Goal: Task Accomplishment & Management: Manage account settings

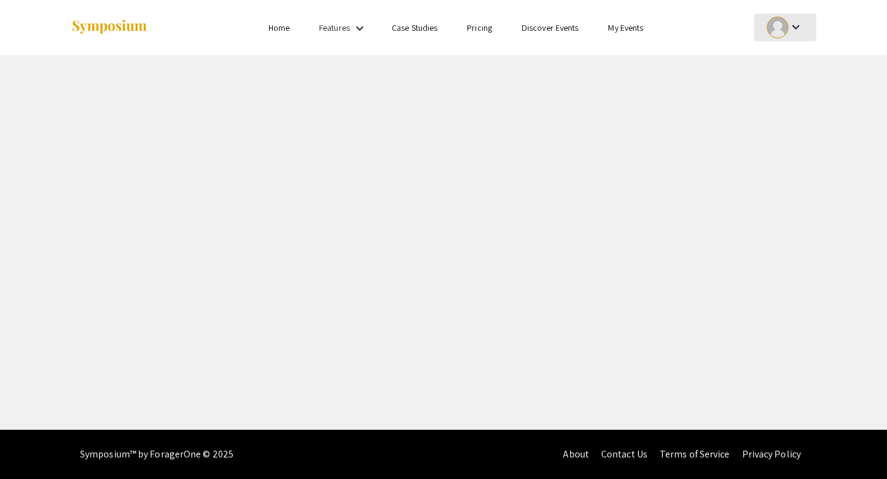
click at [799, 34] on mat-icon "keyboard_arrow_down" at bounding box center [796, 27] width 15 height 15
click at [788, 67] on button "My Account" at bounding box center [792, 61] width 76 height 30
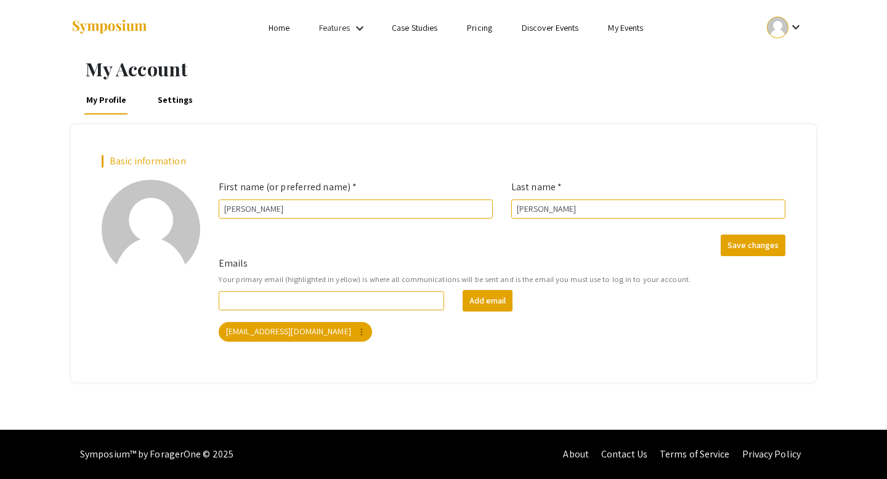
click at [283, 31] on link "Home" at bounding box center [279, 27] width 21 height 11
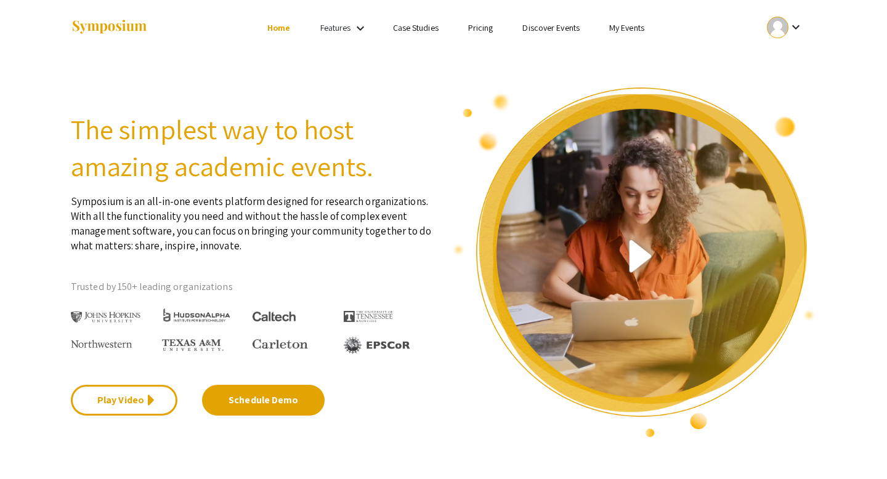
click at [790, 29] on mat-icon "keyboard_arrow_down" at bounding box center [796, 27] width 15 height 15
click at [465, 94] on div at bounding box center [443, 239] width 887 height 479
click at [629, 28] on link "My Events" at bounding box center [626, 27] width 35 height 11
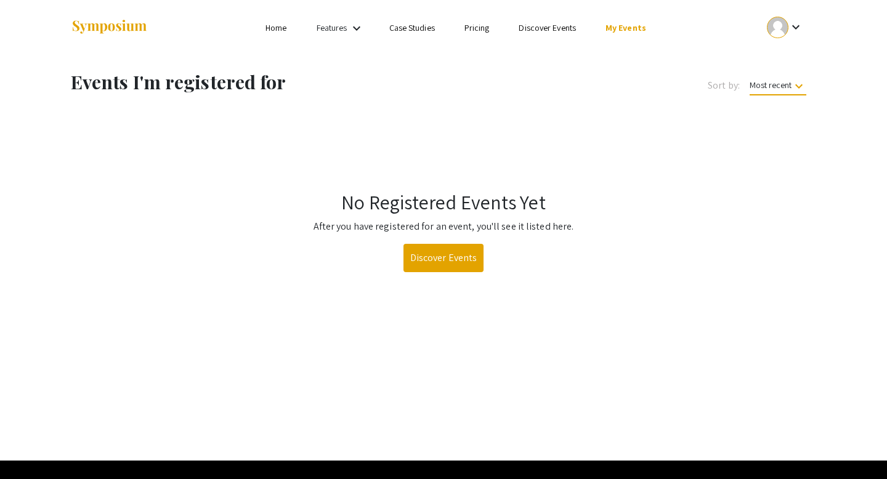
click at [777, 17] on div at bounding box center [778, 28] width 22 height 22
click at [761, 119] on button "Sign out" at bounding box center [792, 120] width 76 height 30
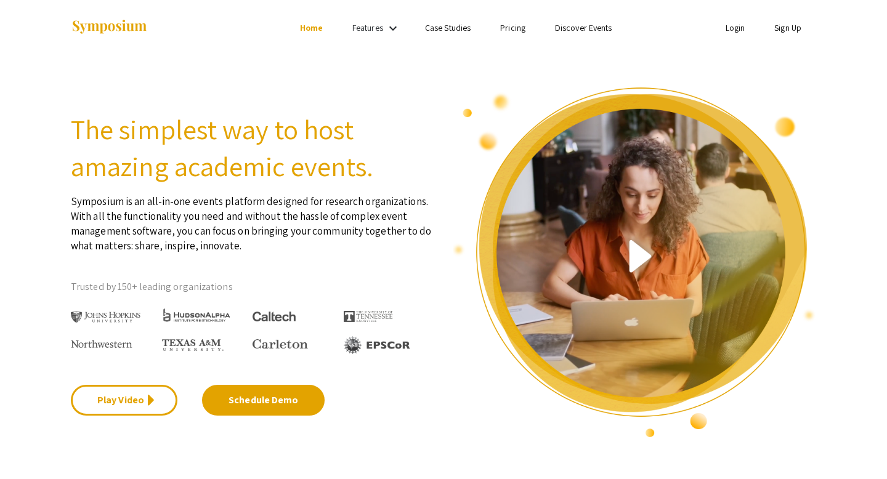
click at [732, 25] on link "Login" at bounding box center [736, 27] width 20 height 11
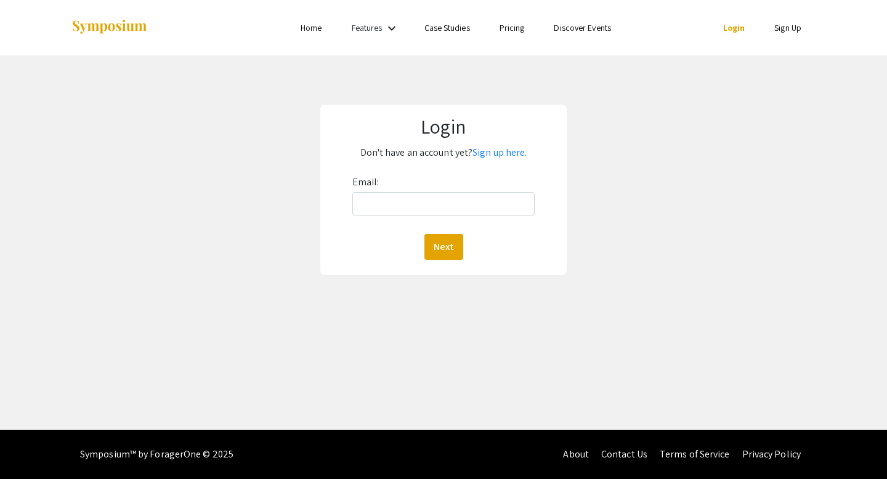
click at [348, 205] on form "Email: Next" at bounding box center [443, 215] width 229 height 87
click at [373, 206] on input "Email:" at bounding box center [443, 203] width 183 height 23
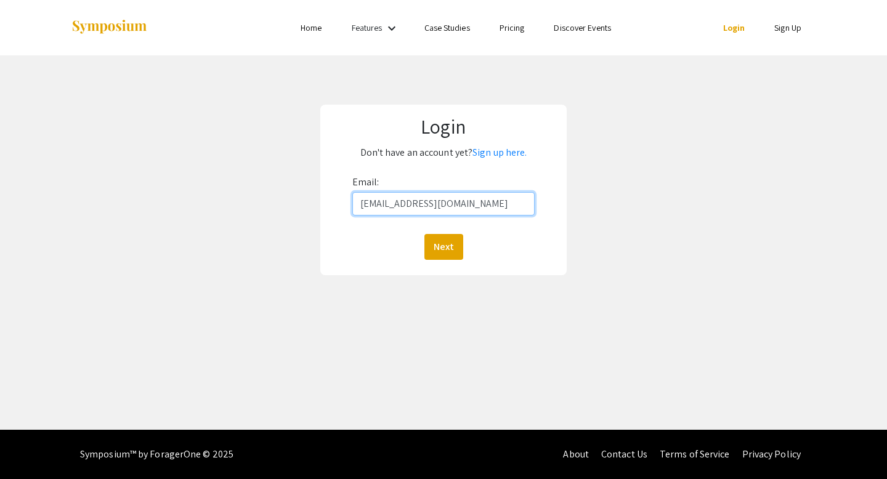
type input "halvco01@luther.edu"
click at [424, 234] on button "Next" at bounding box center [443, 247] width 39 height 26
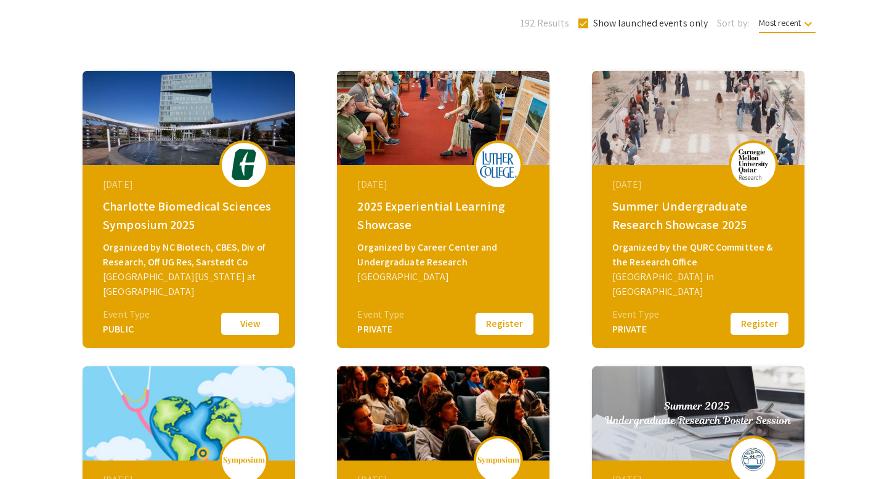
scroll to position [146, 0]
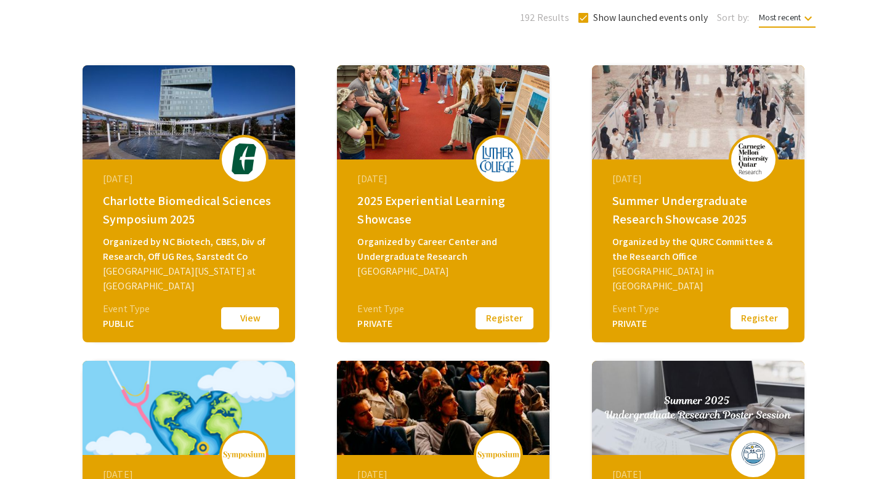
click at [386, 204] on div "2025 Experiential Learning Showcase" at bounding box center [444, 210] width 175 height 37
click at [396, 267] on div "Luther College" at bounding box center [444, 271] width 175 height 15
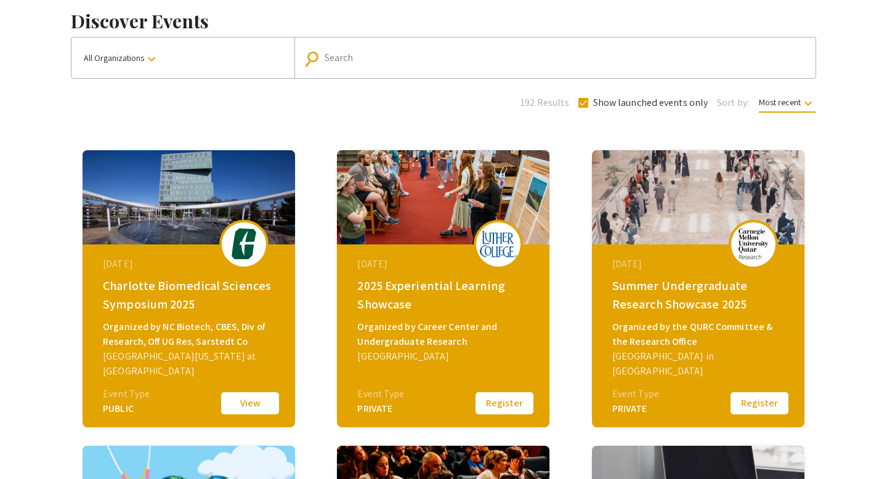
scroll to position [39, 0]
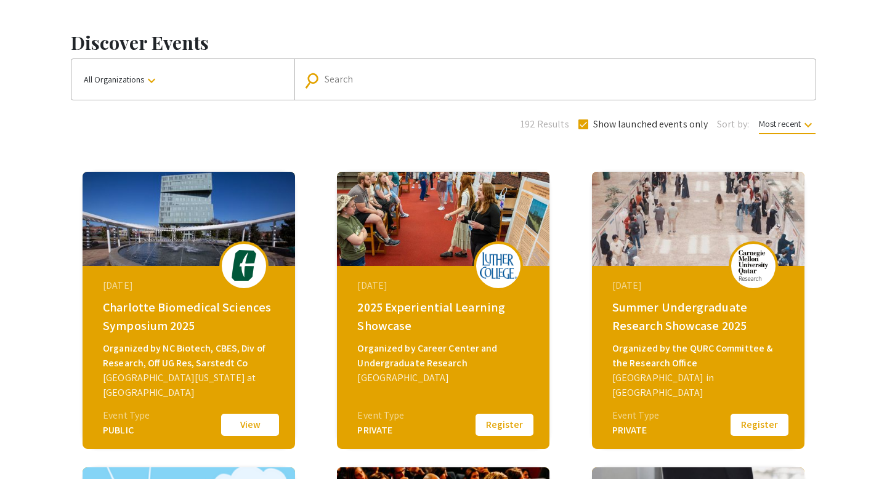
click at [781, 129] on span "Most recent keyboard_arrow_down" at bounding box center [787, 126] width 57 height 16
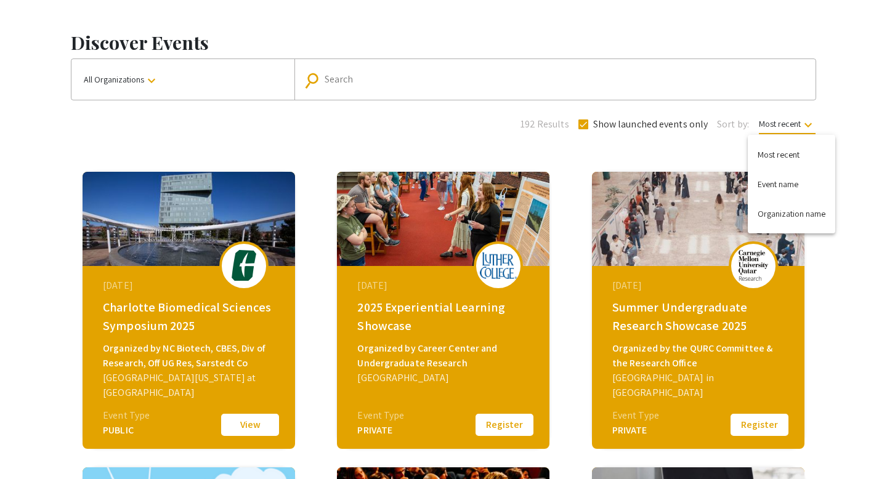
click at [404, 158] on div at bounding box center [443, 239] width 887 height 479
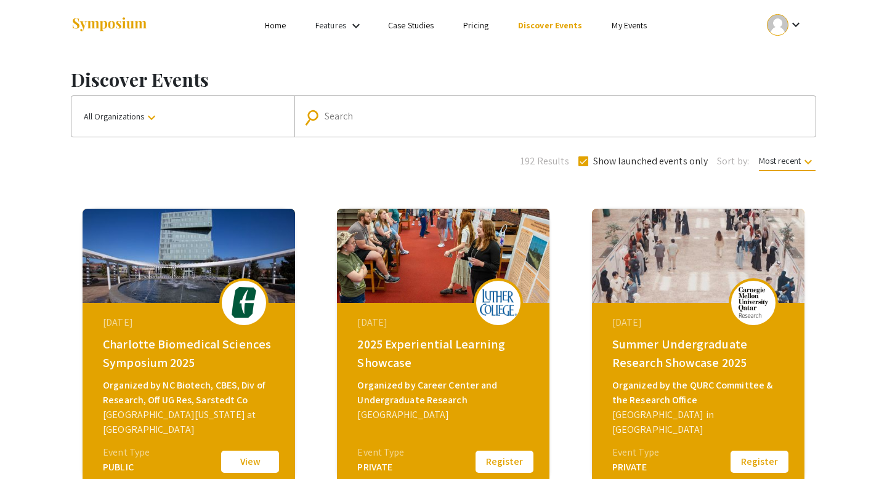
scroll to position [1, 0]
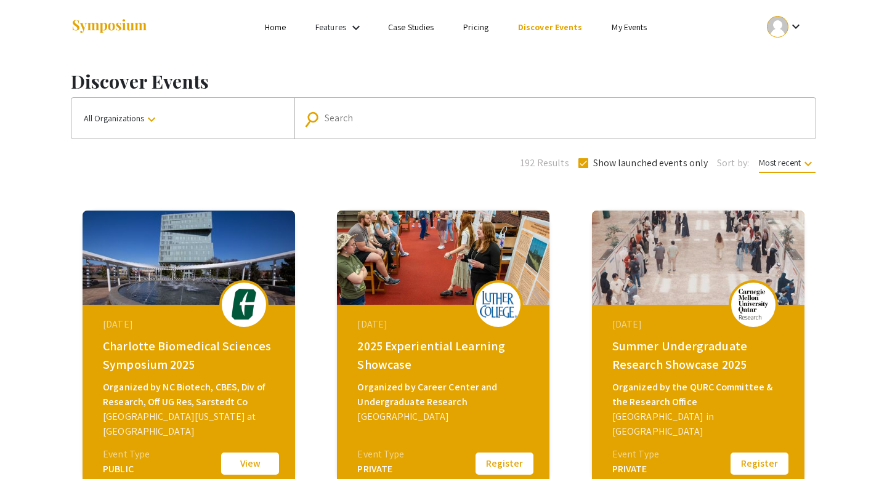
click at [620, 32] on link "My Events" at bounding box center [629, 27] width 35 height 11
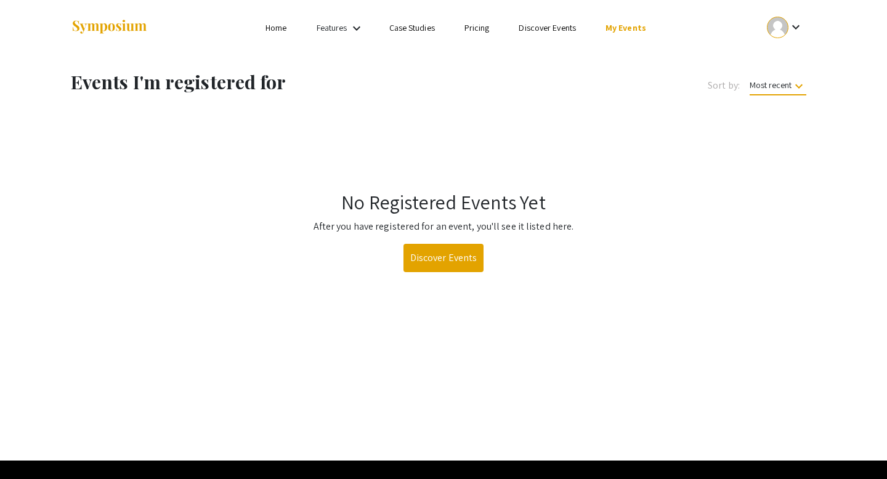
click at [564, 28] on link "Discover Events" at bounding box center [547, 27] width 57 height 11
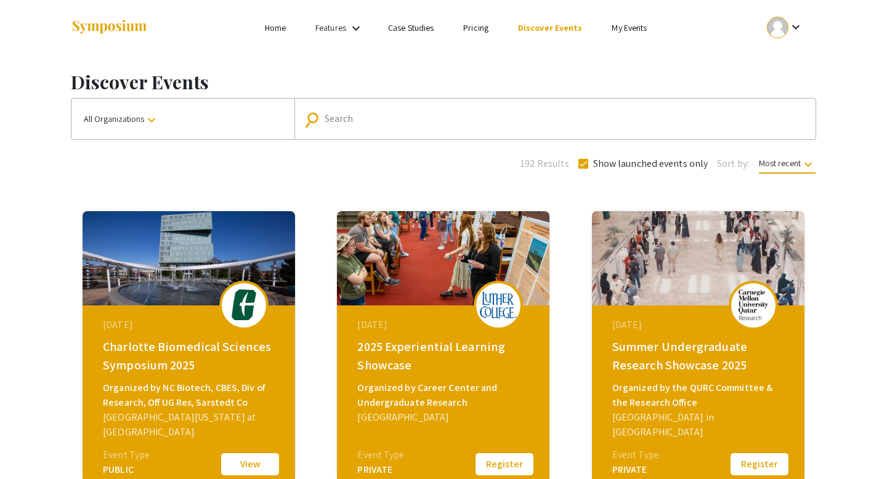
scroll to position [89, 0]
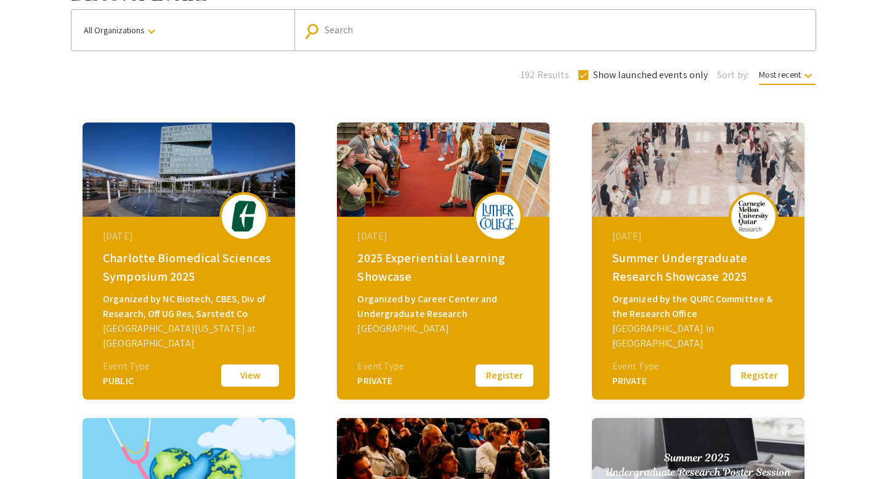
click at [496, 377] on button "Register" at bounding box center [505, 376] width 62 height 26
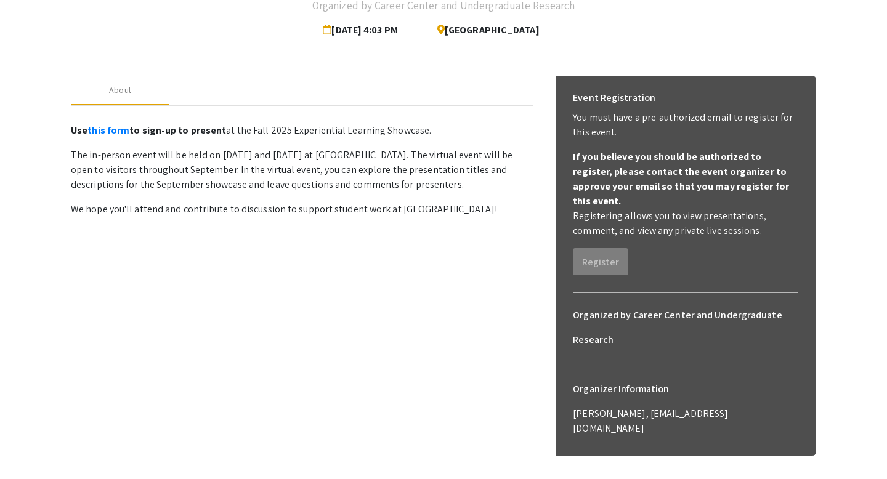
scroll to position [145, 0]
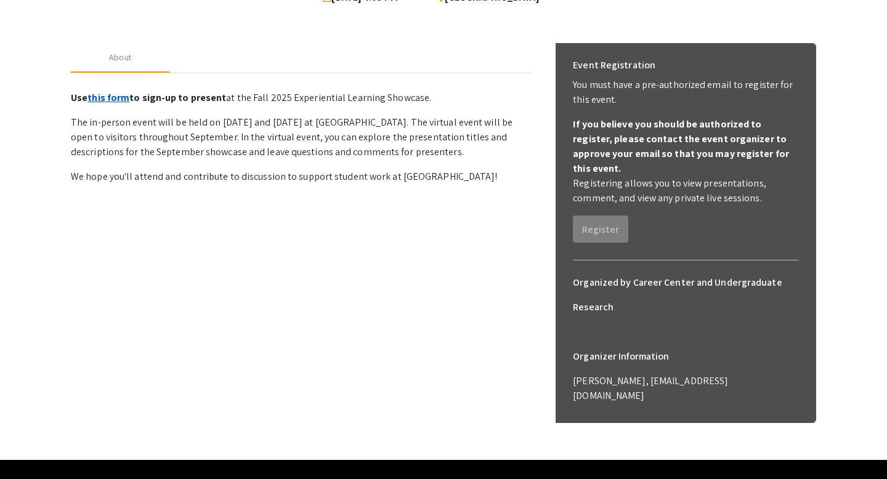
click at [120, 94] on link "this form" at bounding box center [108, 97] width 42 height 13
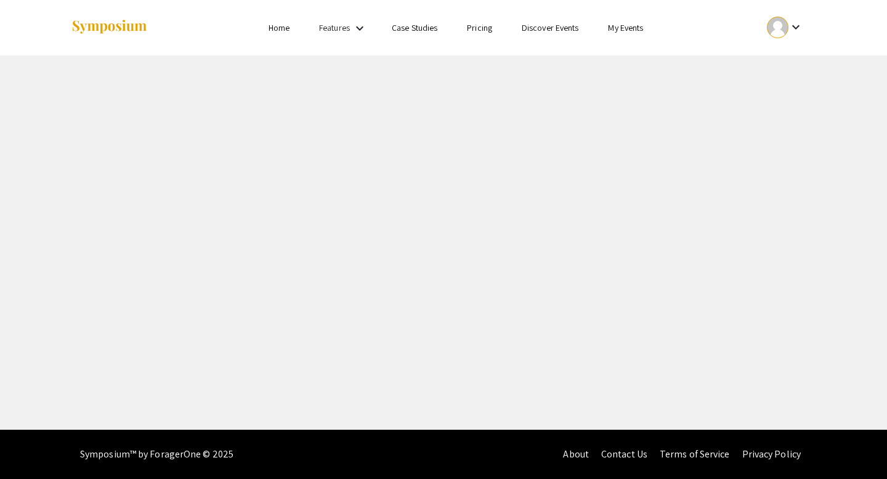
click at [553, 31] on link "Discover Events" at bounding box center [550, 27] width 57 height 11
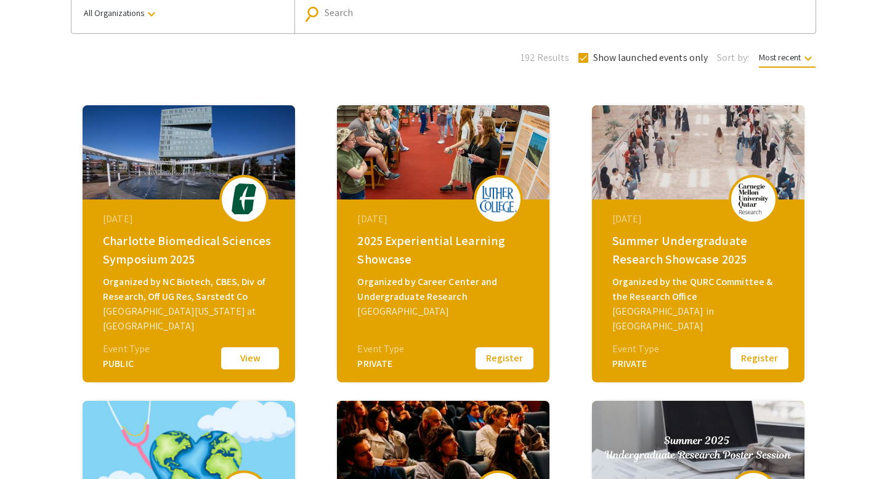
scroll to position [137, 0]
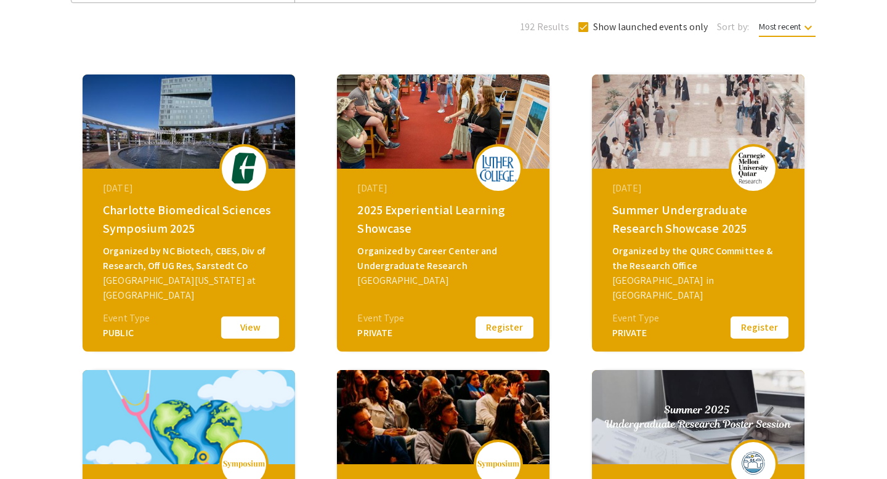
click at [374, 337] on div "PRIVATE" at bounding box center [380, 333] width 47 height 15
click at [392, 248] on div "Organized by Career Center and Undergraduate Research" at bounding box center [444, 259] width 175 height 30
click at [400, 218] on div "2025 Experiential Learning Showcase" at bounding box center [444, 219] width 175 height 37
click at [416, 201] on div "2025 Experiential Learning Showcase" at bounding box center [444, 219] width 175 height 37
click at [410, 222] on div "2025 Experiential Learning Showcase" at bounding box center [444, 219] width 175 height 37
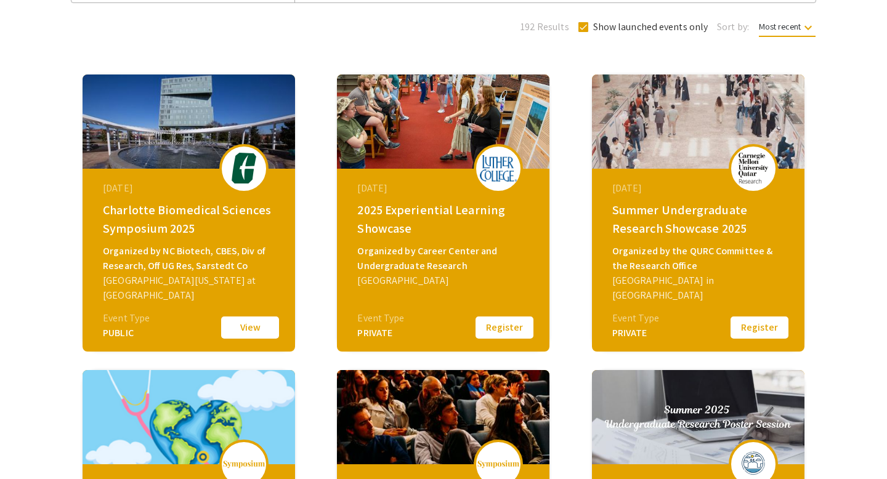
click at [410, 222] on div "2025 Experiential Learning Showcase" at bounding box center [444, 219] width 175 height 37
click at [413, 223] on div "2025 Experiential Learning Showcase" at bounding box center [444, 219] width 175 height 37
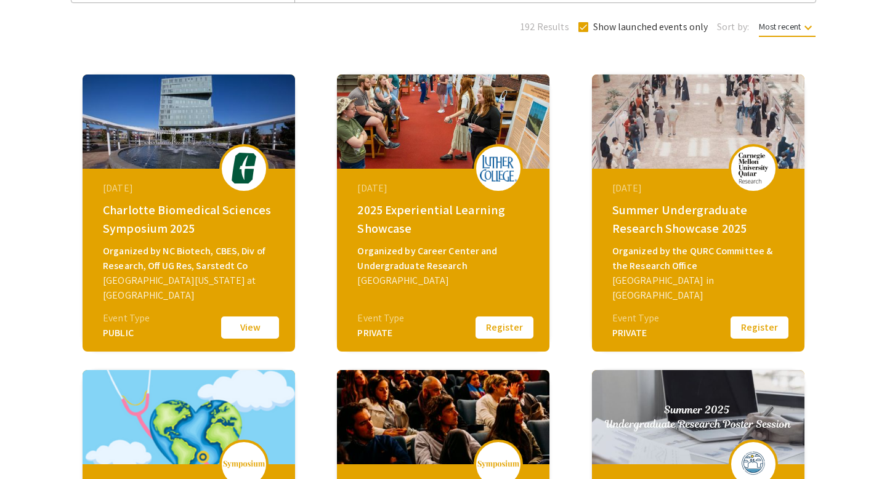
drag, startPoint x: 413, startPoint y: 223, endPoint x: 413, endPoint y: 233, distance: 9.9
click at [413, 233] on div "2025 Experiential Learning Showcase" at bounding box center [444, 219] width 175 height 37
click at [421, 266] on div "Organized by Career Center and Undergraduate Research" at bounding box center [444, 259] width 175 height 30
click at [422, 265] on div "Organized by Career Center and Undergraduate Research" at bounding box center [444, 259] width 175 height 30
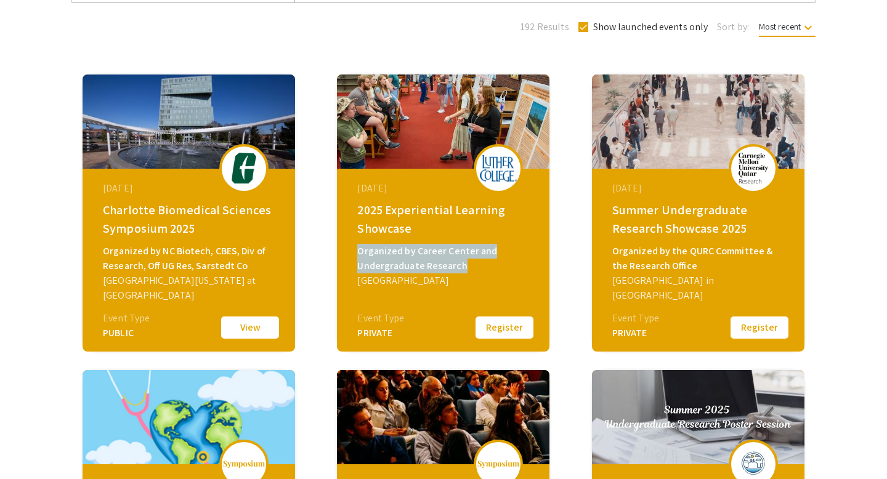
scroll to position [0, 0]
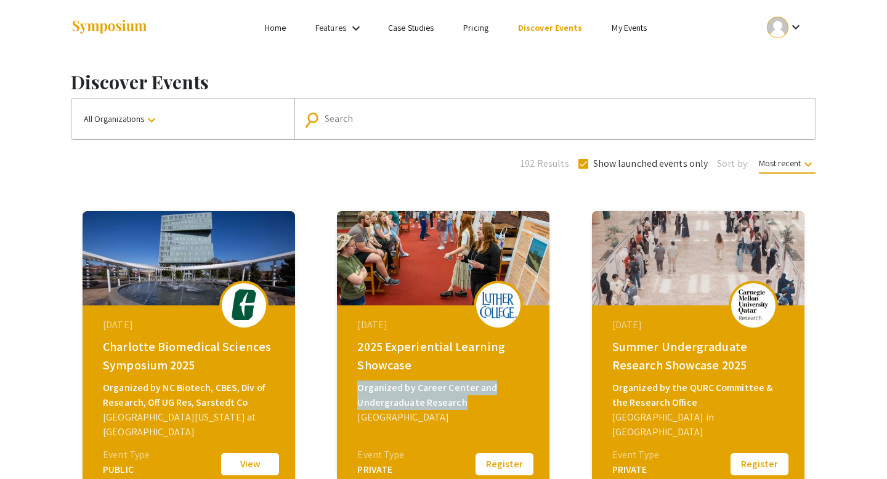
click at [622, 32] on link "My Events" at bounding box center [629, 27] width 35 height 11
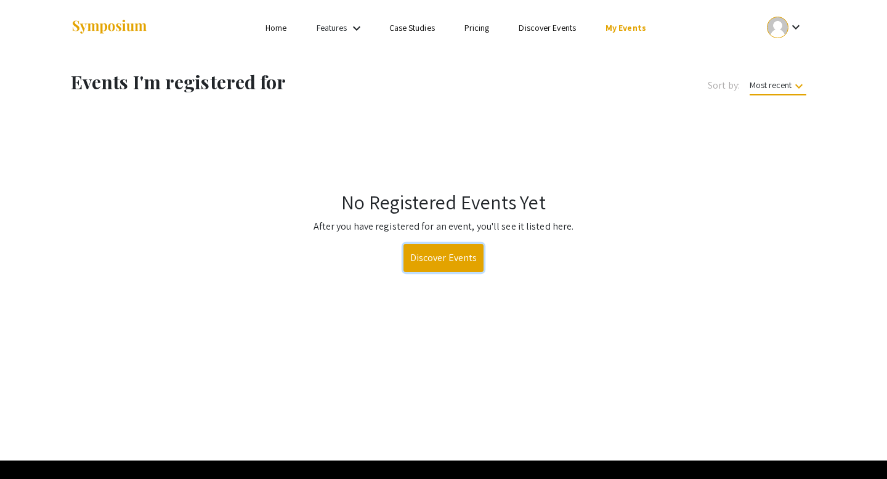
click at [423, 261] on link "Discover Events" at bounding box center [444, 258] width 81 height 28
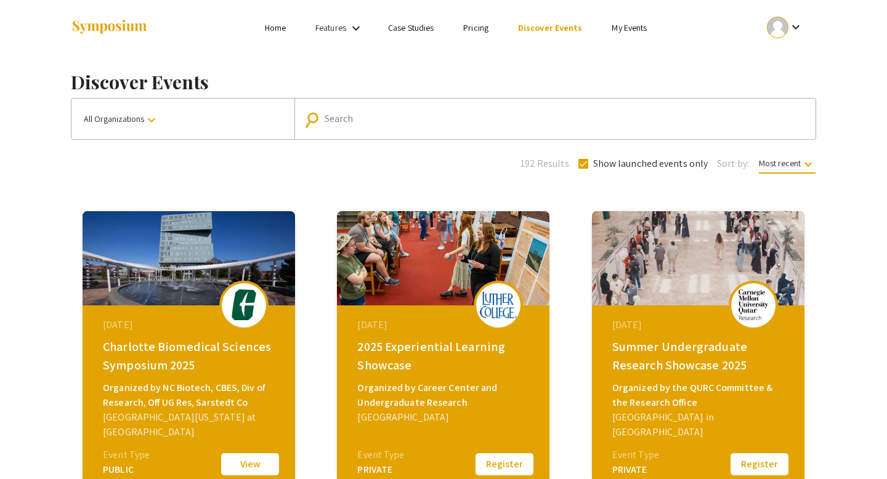
click at [421, 303] on img at bounding box center [443, 258] width 213 height 94
click at [328, 25] on link "Features" at bounding box center [330, 27] width 31 height 11
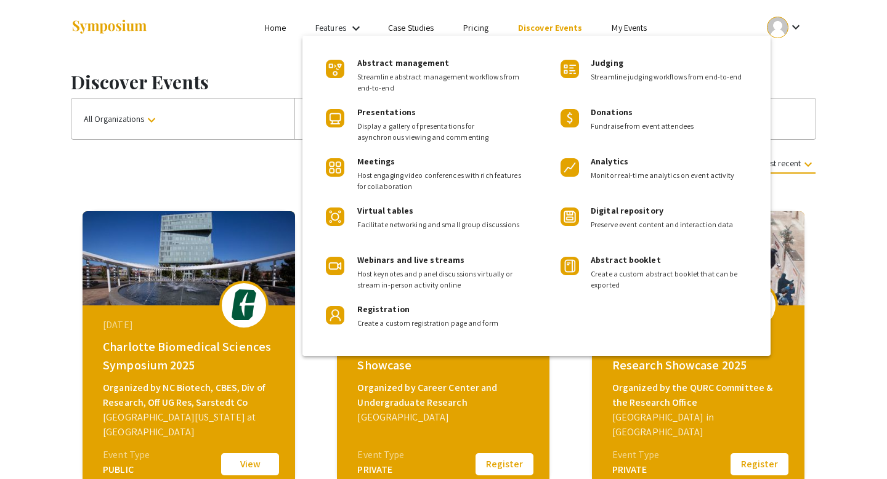
click at [511, 18] on div at bounding box center [443, 239] width 887 height 479
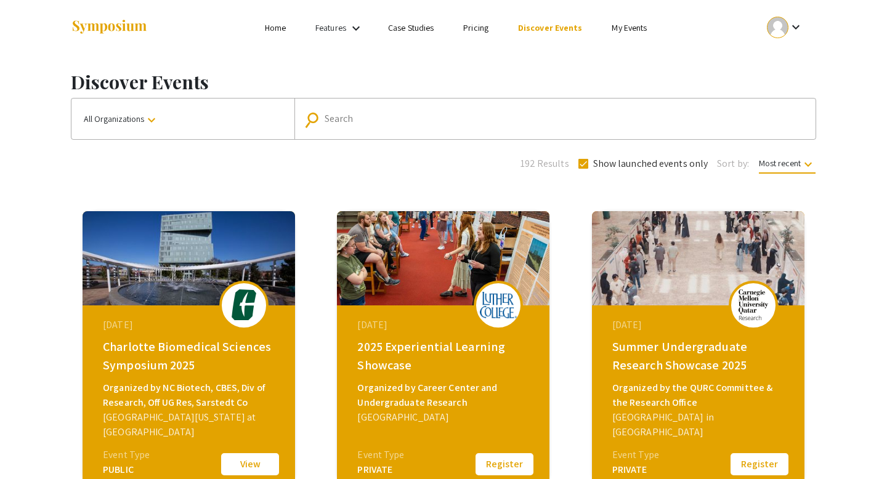
click at [796, 38] on div "keyboard_arrow_down" at bounding box center [785, 28] width 43 height 28
click at [777, 97] on button "My Submissions" at bounding box center [792, 91] width 76 height 30
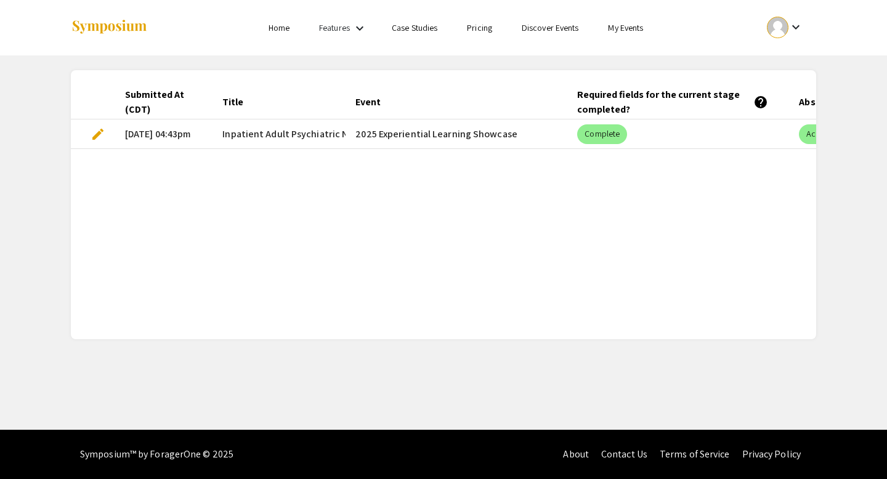
click at [89, 131] on mat-cell "edit" at bounding box center [93, 135] width 44 height 30
click at [97, 132] on span "edit" at bounding box center [98, 134] width 15 height 15
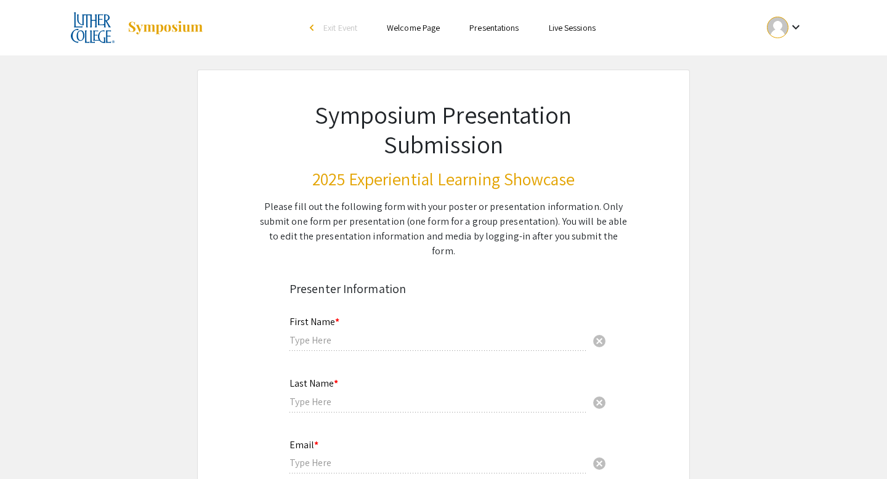
type input "Colin"
type input "Halverson"
type input "halvco01@luther.edu"
radio input "true"
type input "Nursing"
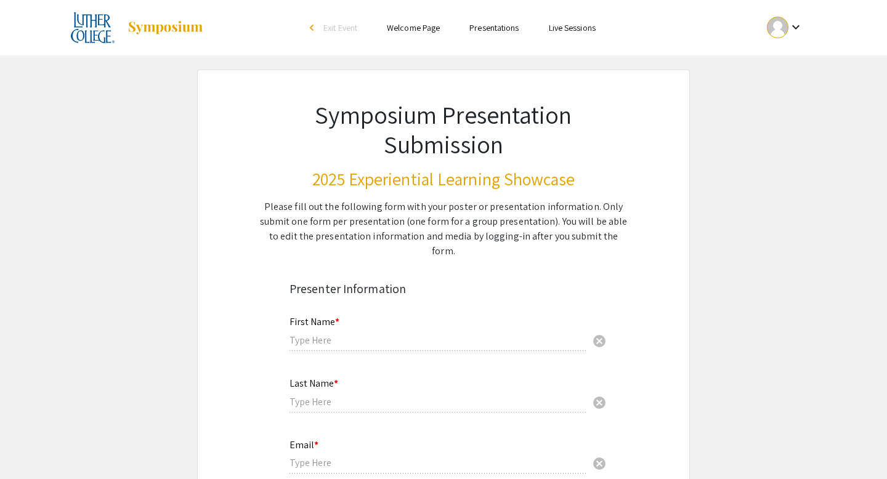
radio input "true"
type input "Angela Kueny"
radio input "true"
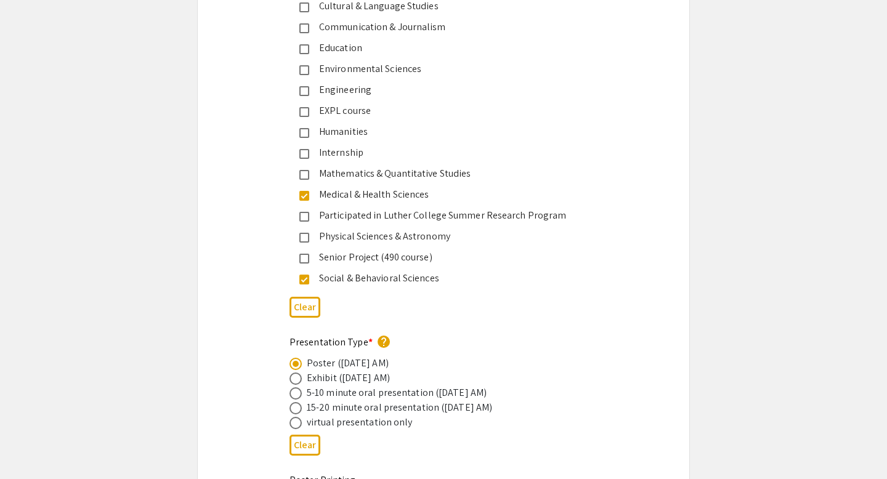
select select "custom"
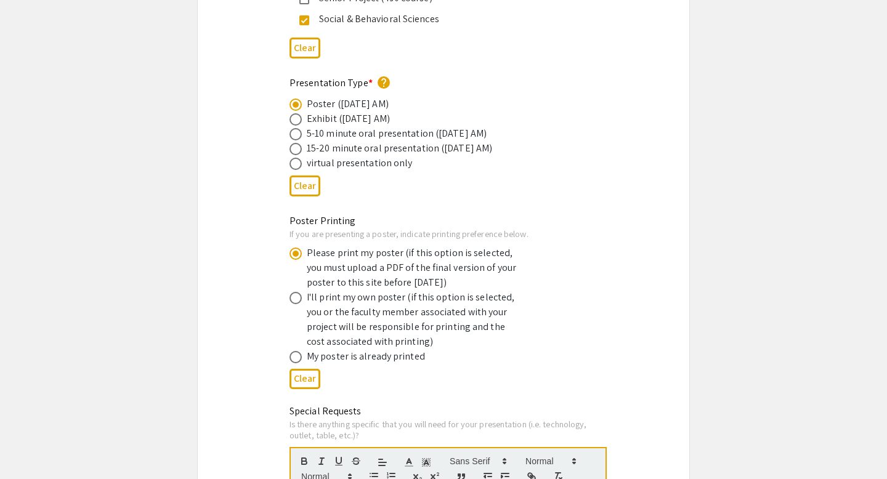
type input "0"
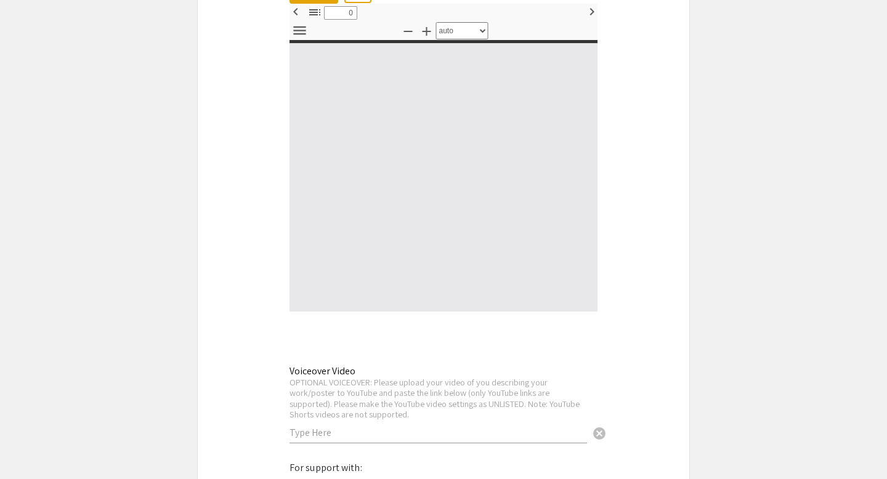
select select "custom"
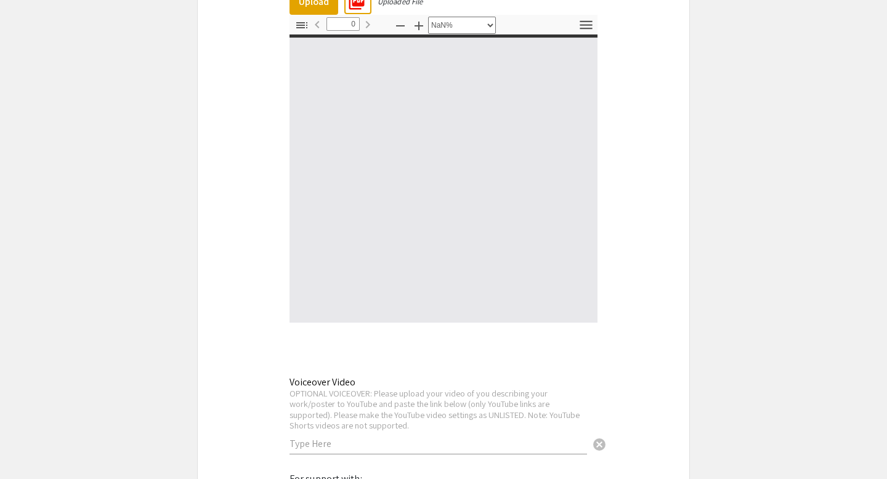
type input "1"
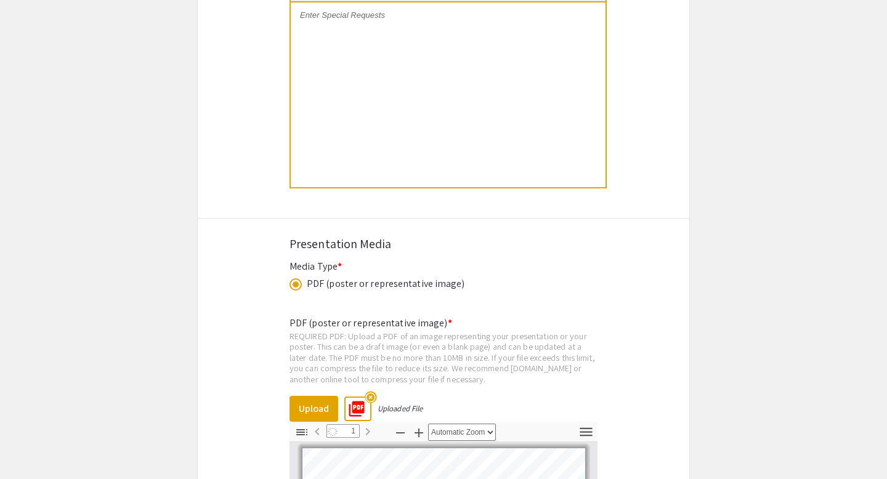
select select "auto"
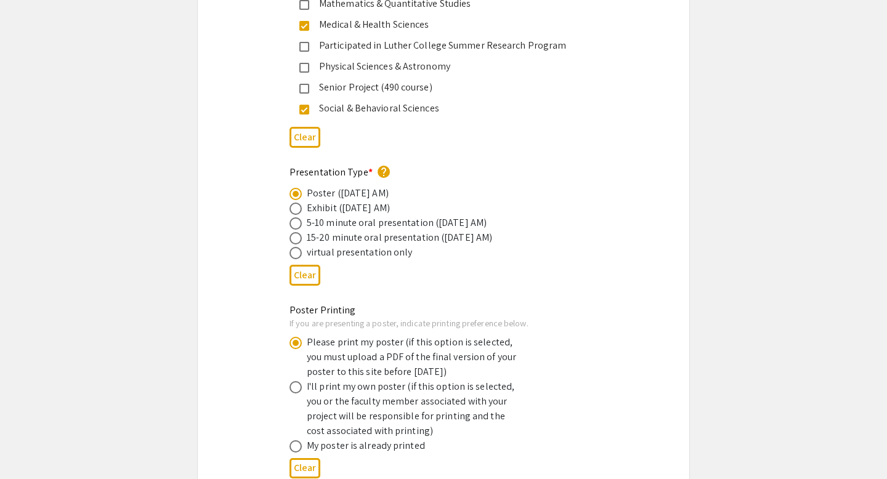
scroll to position [2021, 0]
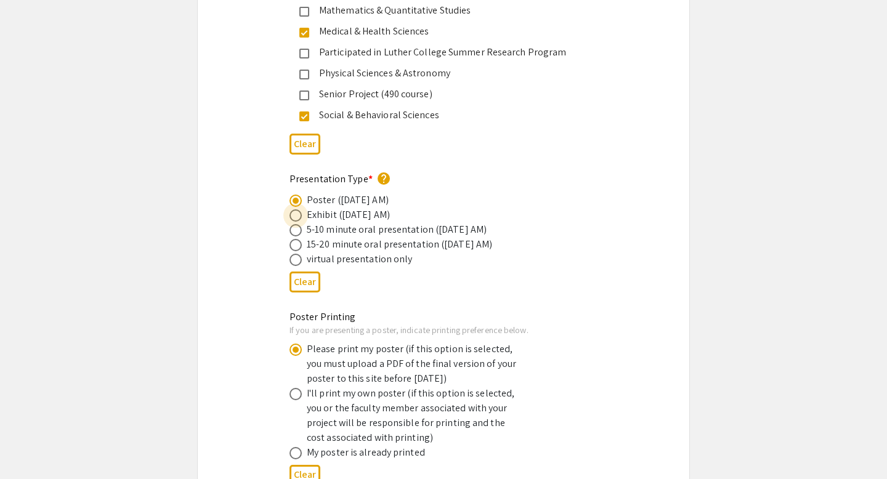
click at [296, 209] on span at bounding box center [296, 215] width 12 height 12
click at [296, 209] on input "radio" at bounding box center [296, 215] width 12 height 12
radio input "true"
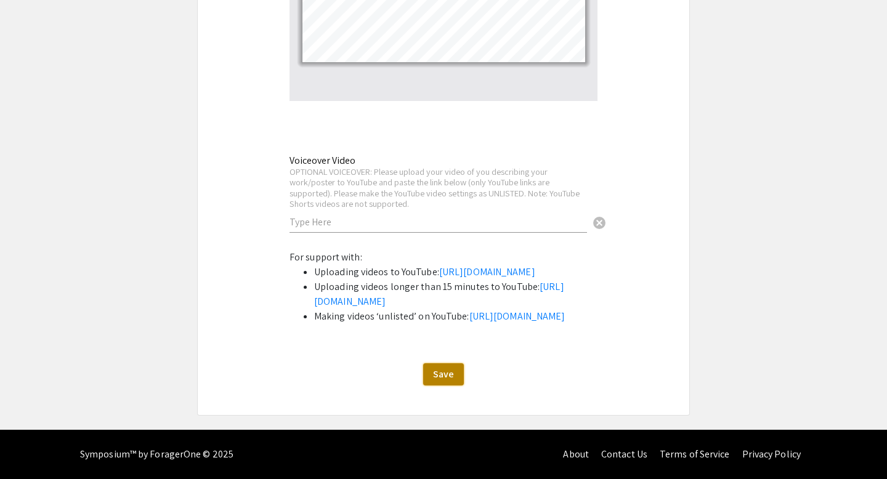
click at [447, 375] on span "Save" at bounding box center [443, 374] width 21 height 13
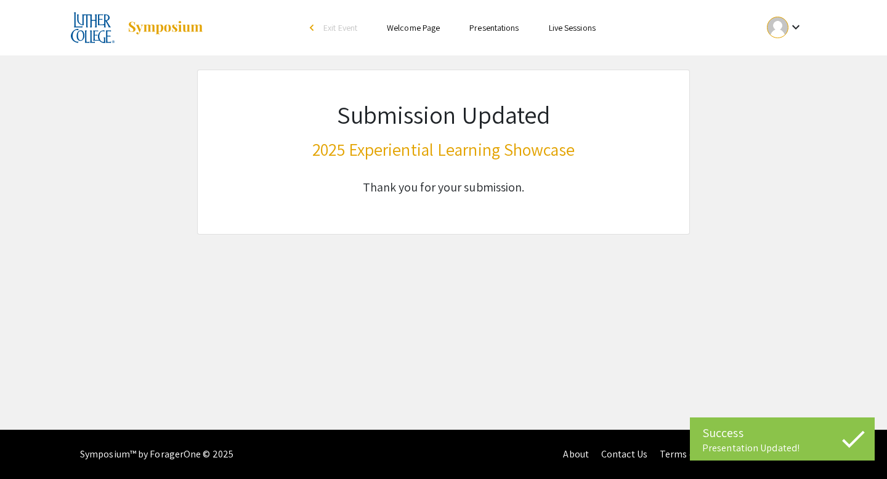
scroll to position [0, 0]
